Goal: Information Seeking & Learning: Learn about a topic

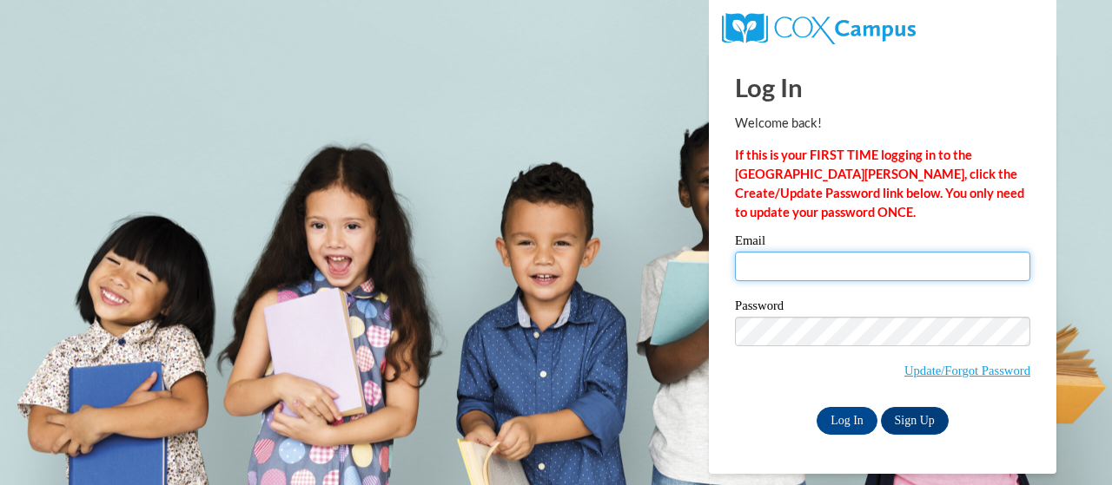
click at [812, 268] on input "Email" at bounding box center [882, 267] width 295 height 30
type input "bentley.karprice.r@muscogee.k12.ga.us"
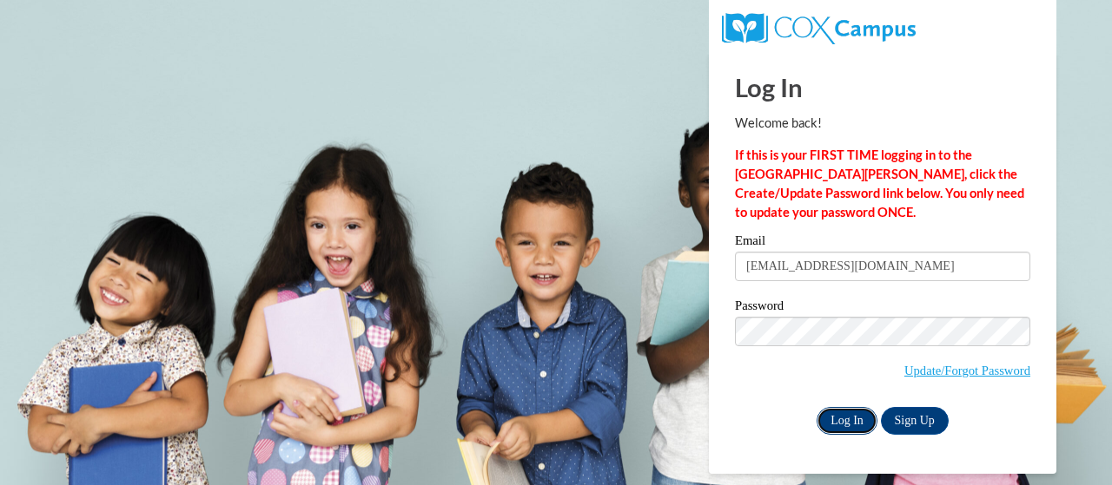
click at [845, 428] on input "Log In" at bounding box center [846, 421] width 61 height 28
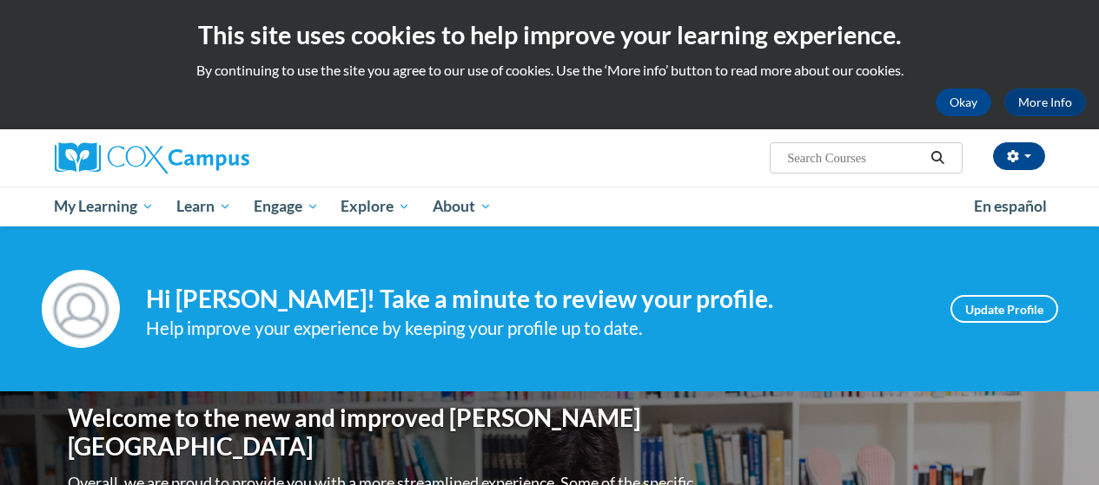
select select "English"
click at [882, 155] on input "Search..." at bounding box center [854, 158] width 139 height 21
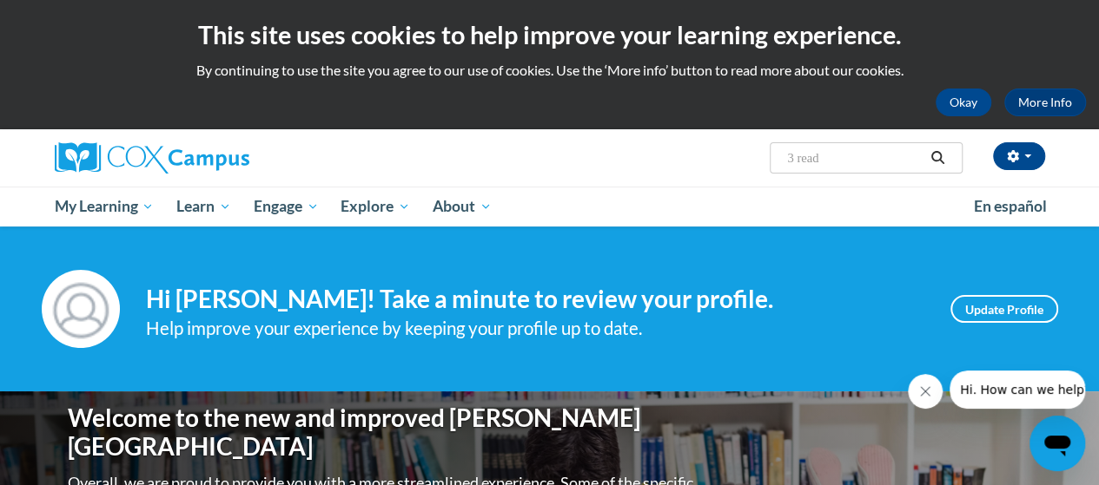
type input "3 read"
click at [933, 155] on icon "Search" at bounding box center [937, 157] width 13 height 13
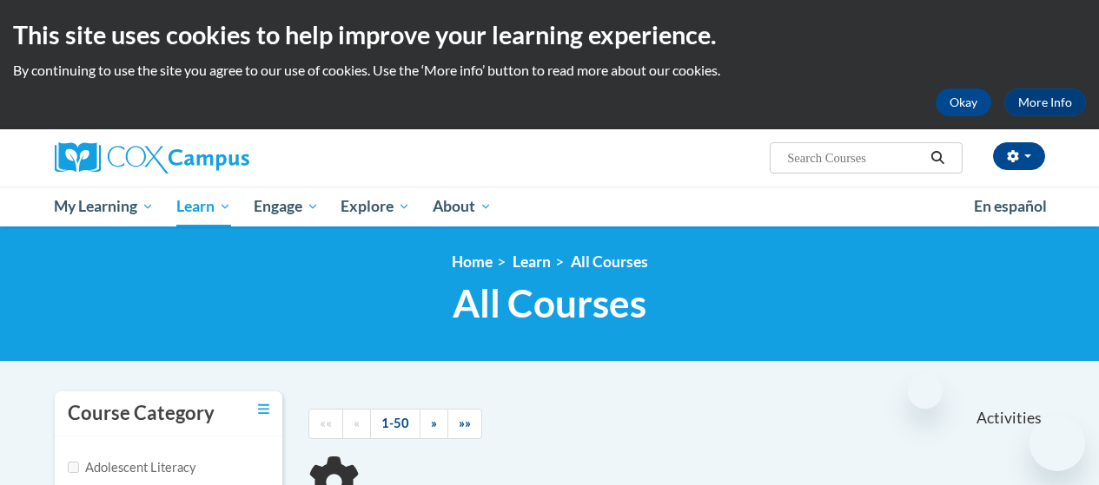
select select "English"
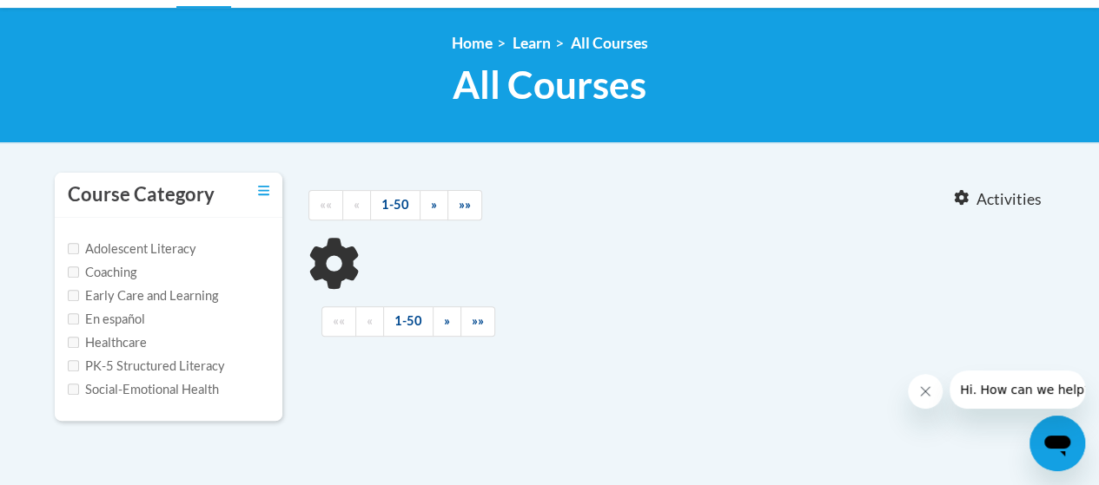
type input "3 read"
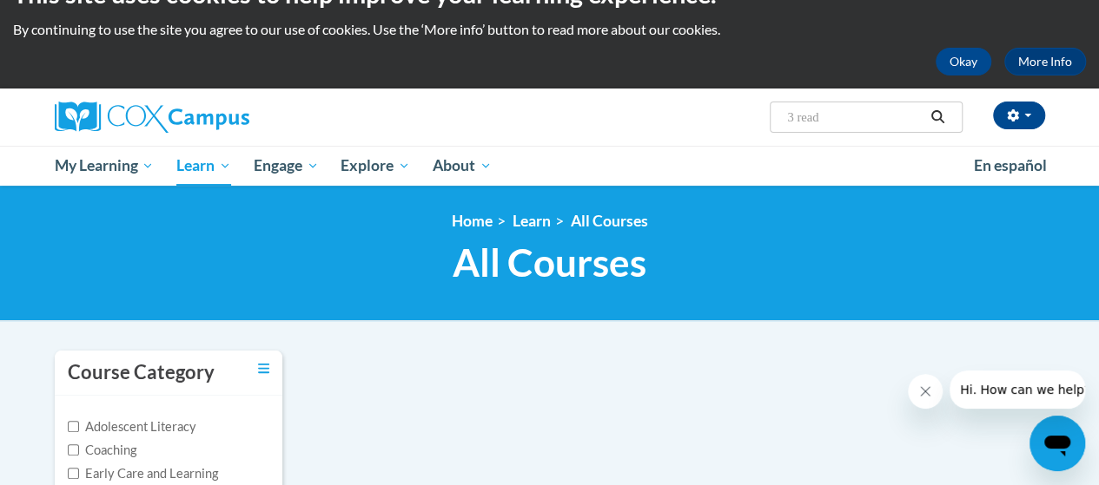
scroll to position [39, 0]
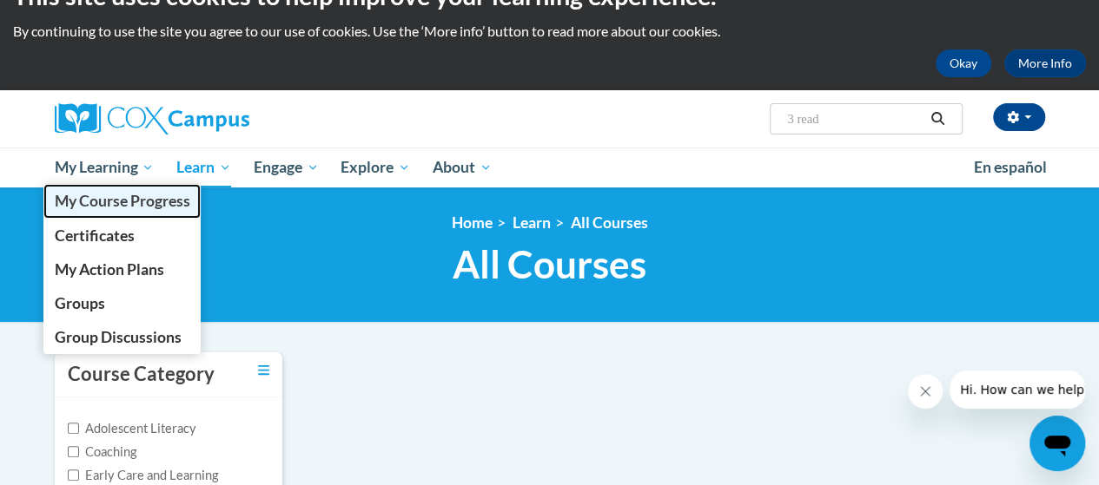
click at [160, 209] on span "My Course Progress" at bounding box center [121, 201] width 135 height 18
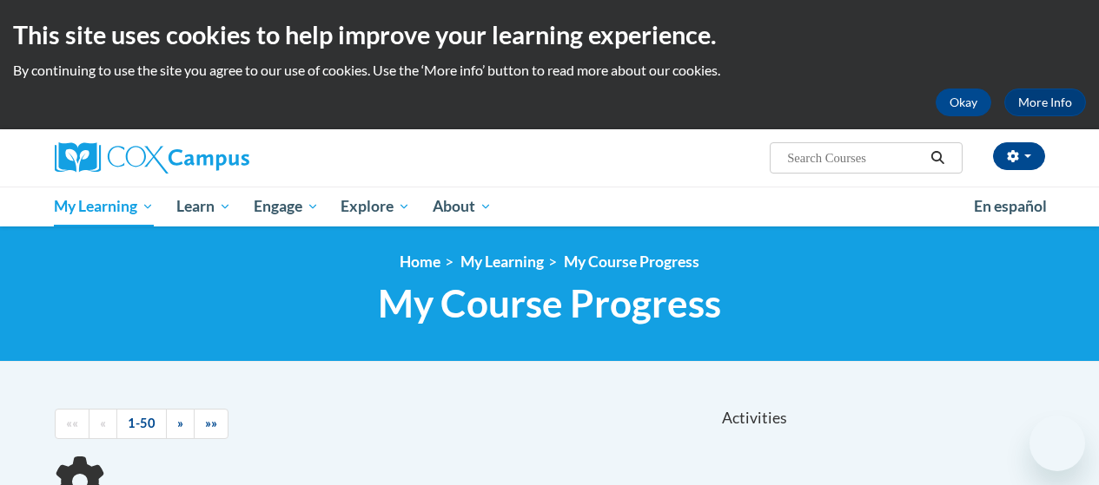
select select "English"
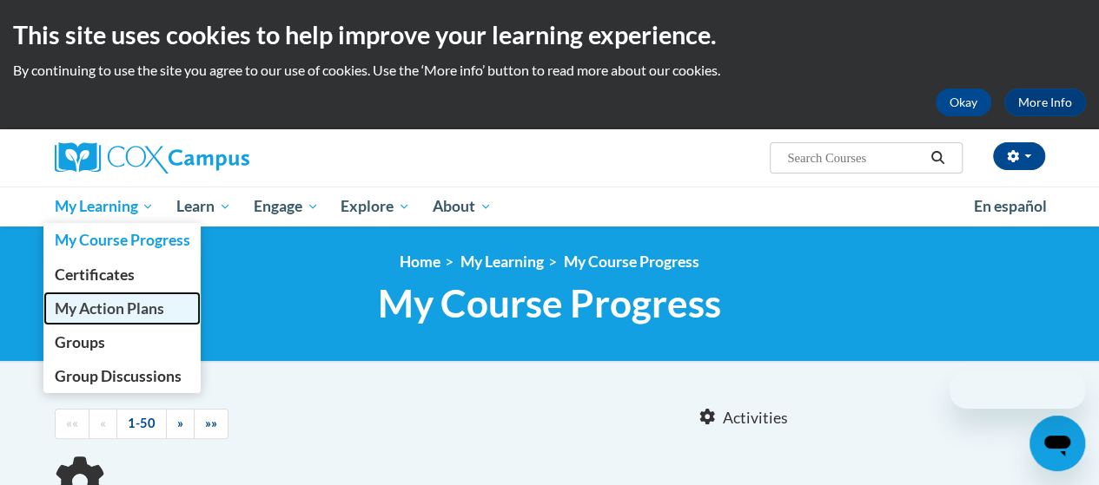
click at [109, 300] on span "My Action Plans" at bounding box center [108, 309] width 109 height 18
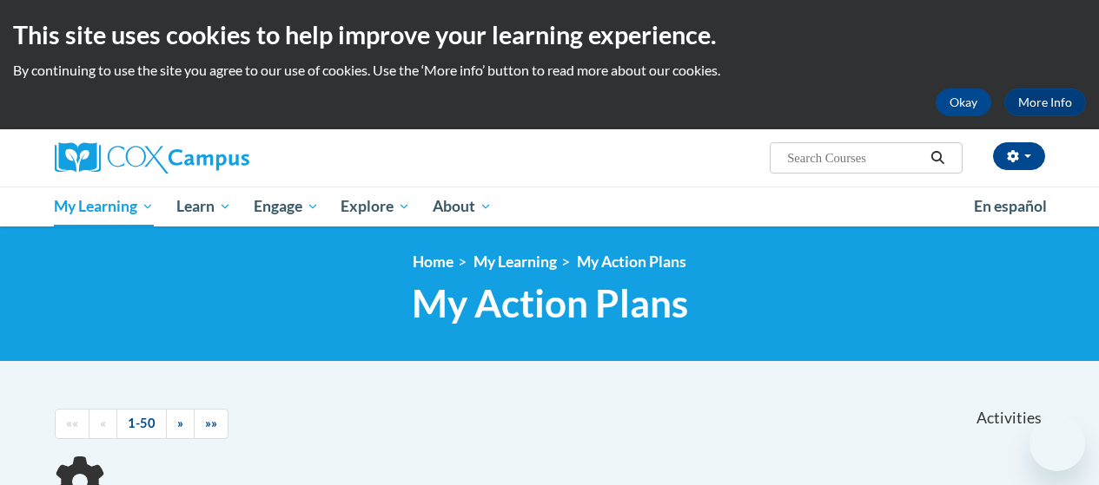
select select "English"
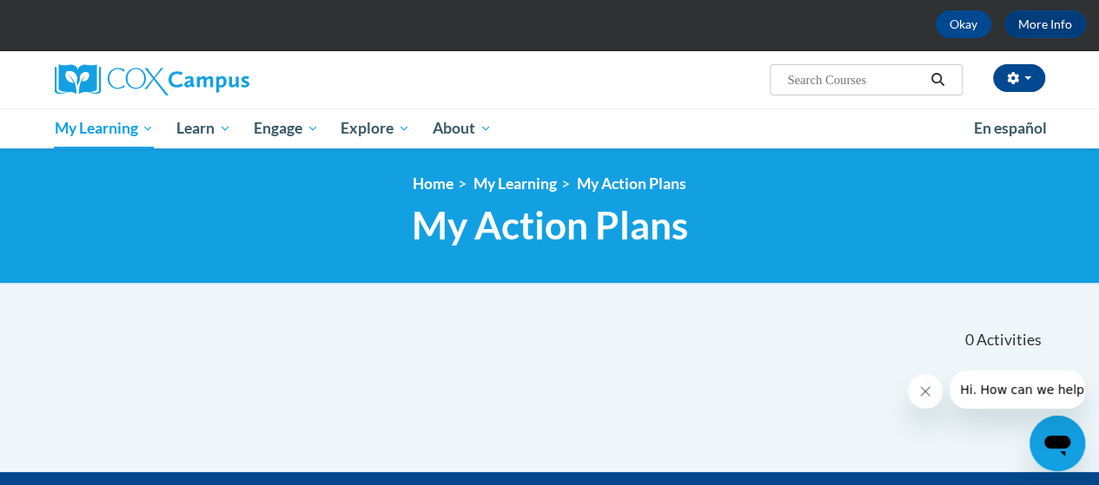
scroll to position [46, 0]
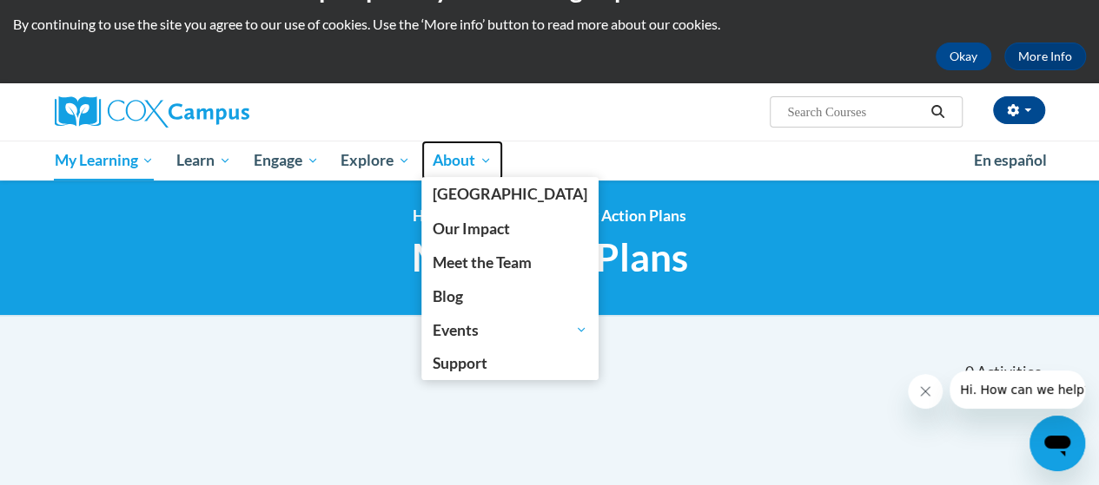
click at [462, 161] on span "About" at bounding box center [462, 160] width 59 height 21
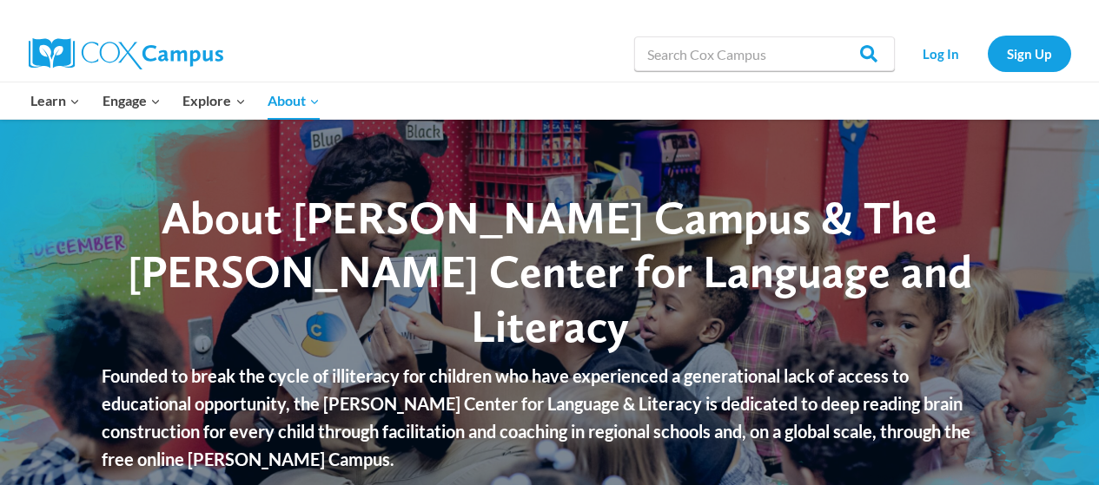
select select "English"
click at [946, 52] on link "Log In" at bounding box center [941, 54] width 76 height 36
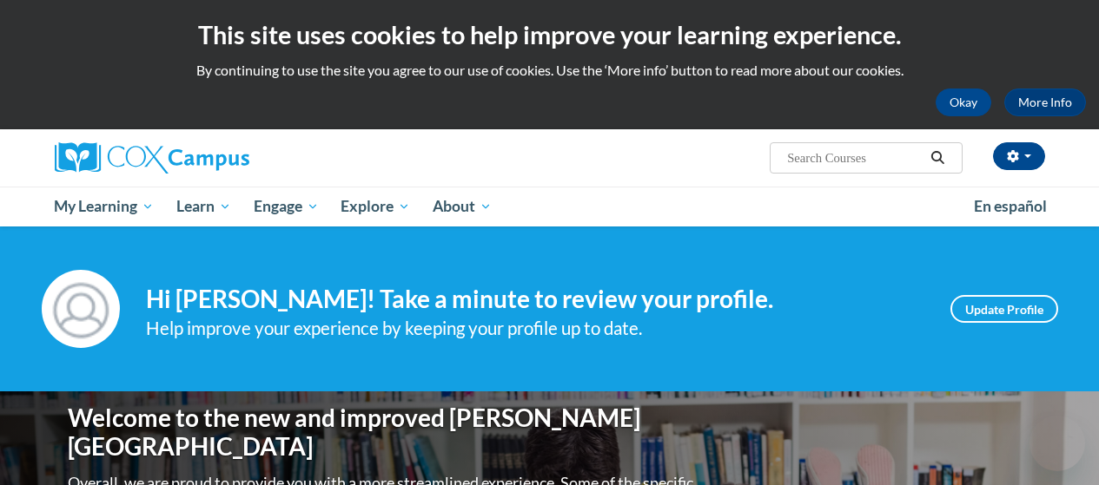
select select "English"
